Goal: Task Accomplishment & Management: Use online tool/utility

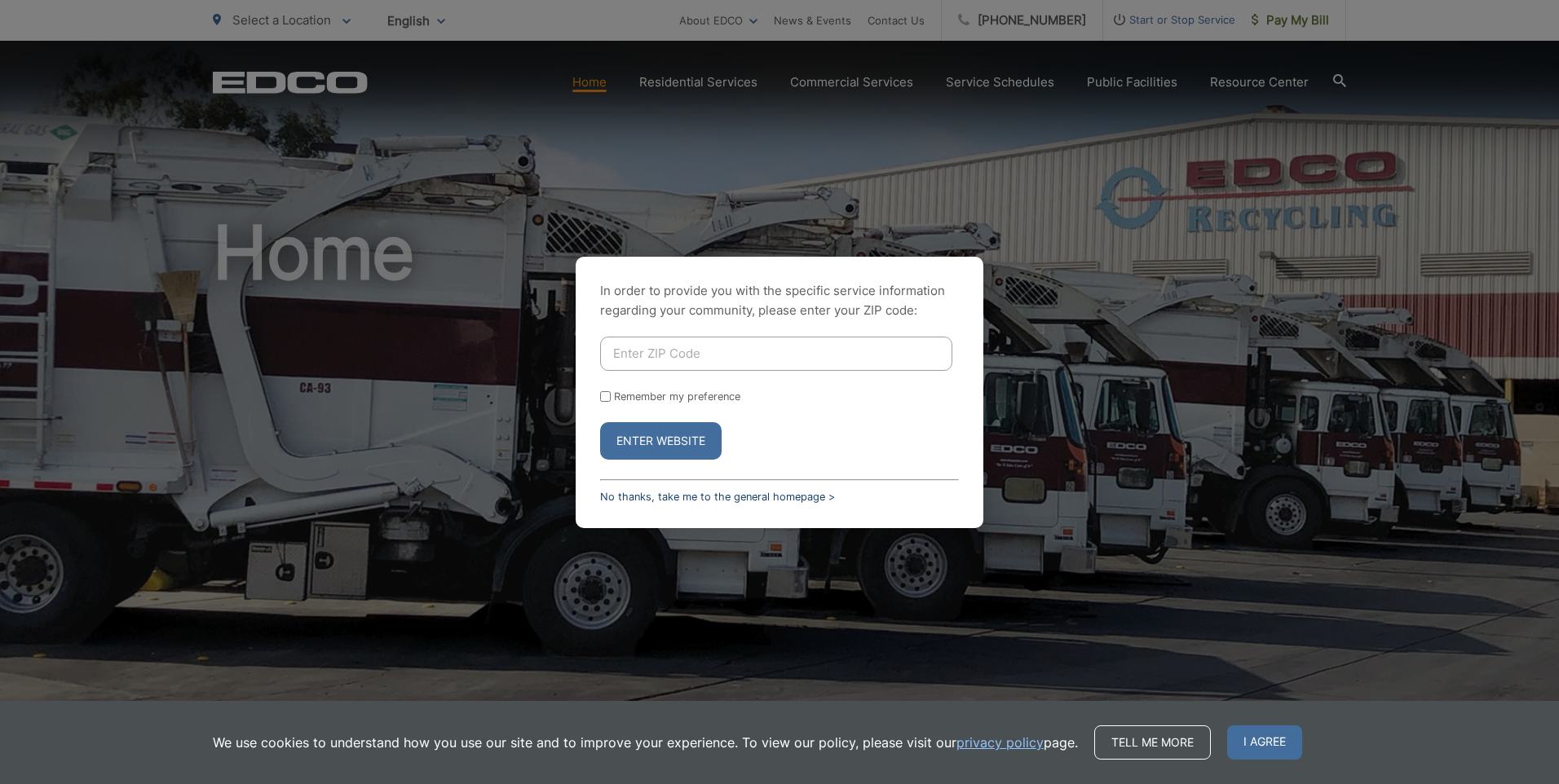
click at [724, 490] on link "No thanks, take me to the general homepage >" at bounding box center [718, 496] width 235 height 12
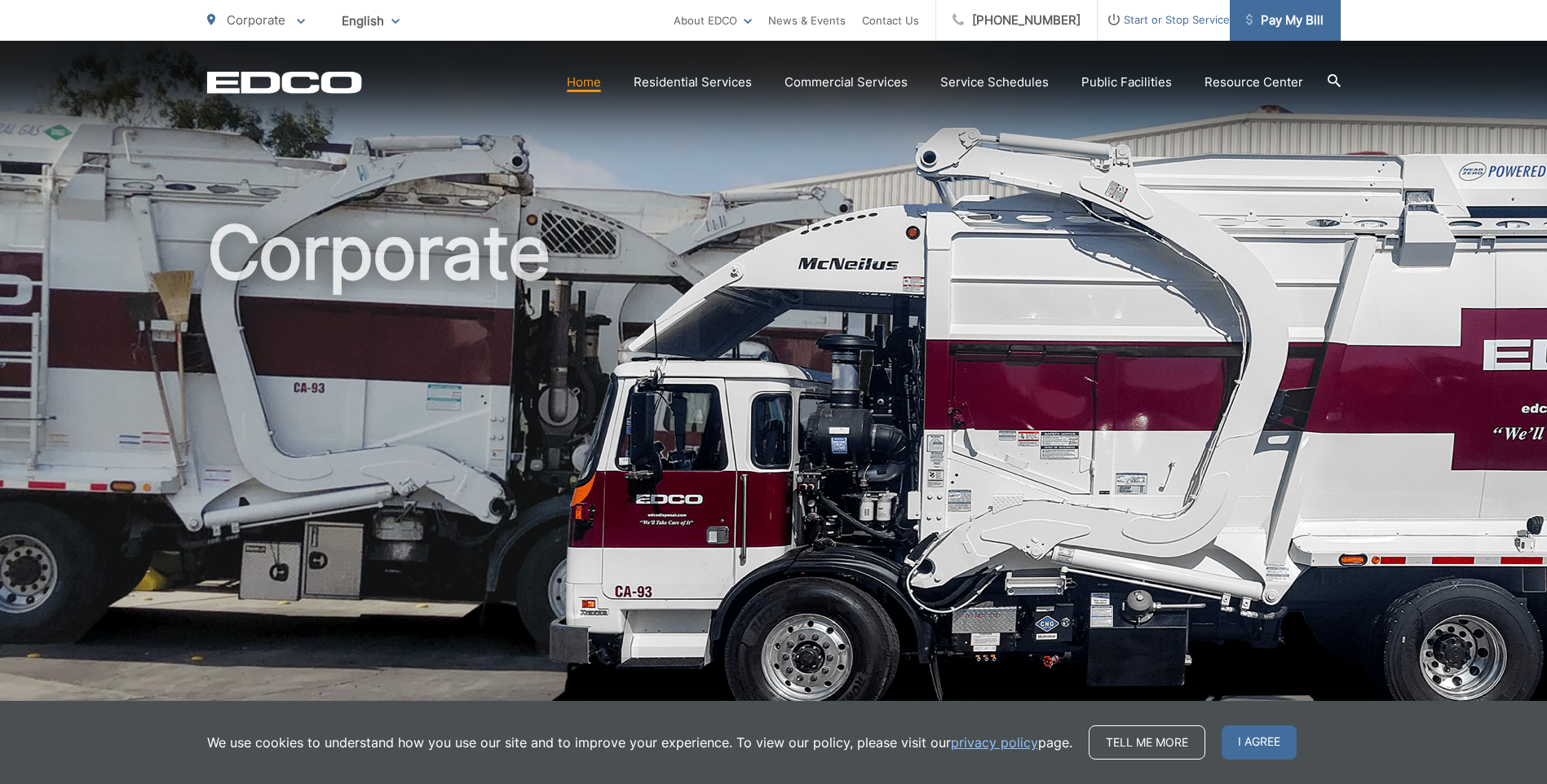
click at [1303, 4] on link "Pay My Bill" at bounding box center [1285, 20] width 111 height 40
